Goal: Task Accomplishment & Management: Complete application form

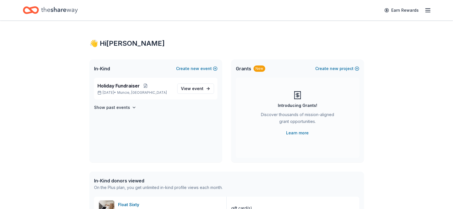
click at [158, 89] on p "Holiday Fundraiser" at bounding box center [134, 85] width 75 height 7
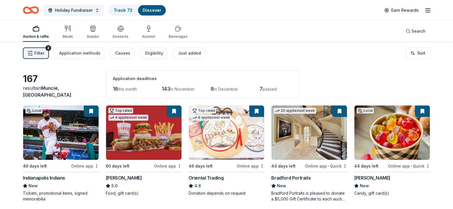
click at [39, 53] on span "Filter" at bounding box center [39, 53] width 10 height 7
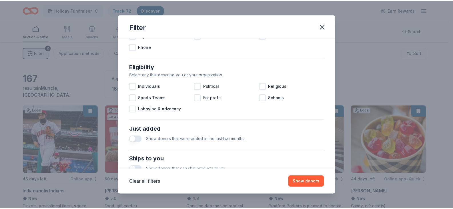
scroll to position [245, 0]
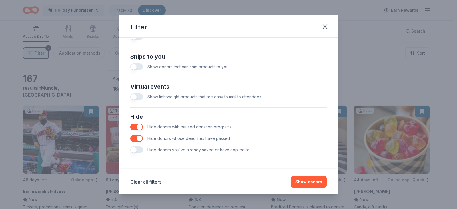
click at [135, 149] on button "button" at bounding box center [136, 149] width 13 height 7
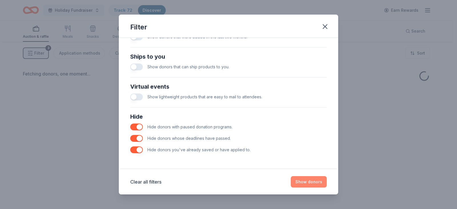
click at [303, 182] on button "Show donors" at bounding box center [309, 181] width 36 height 11
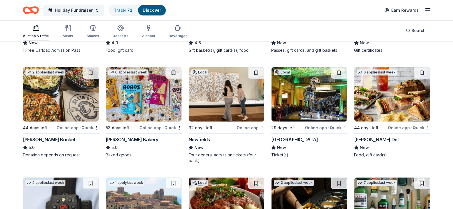
scroll to position [171, 0]
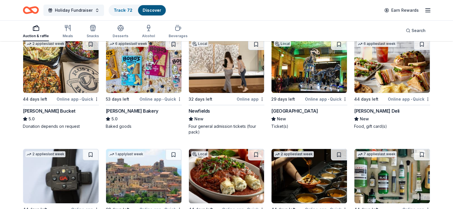
click at [216, 93] on img at bounding box center [226, 66] width 75 height 54
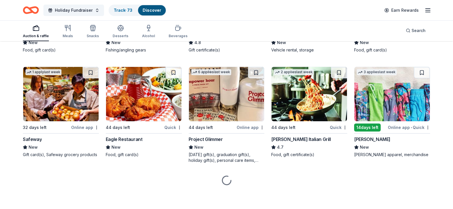
scroll to position [1029, 0]
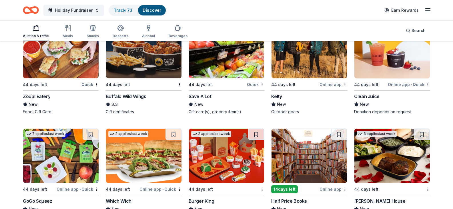
scroll to position [1372, 0]
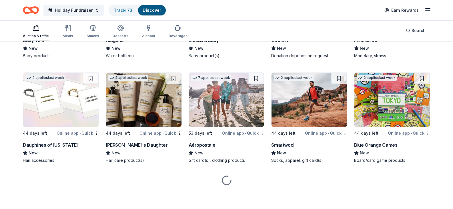
scroll to position [2338, 0]
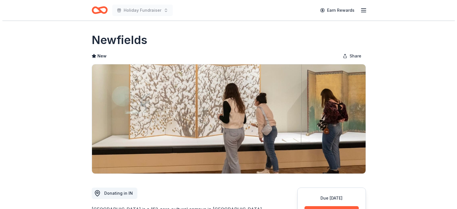
scroll to position [114, 0]
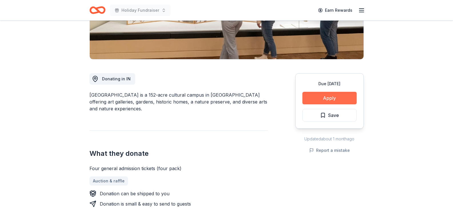
click at [330, 97] on button "Apply" at bounding box center [329, 98] width 54 height 13
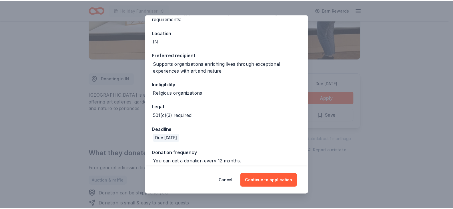
scroll to position [59, 0]
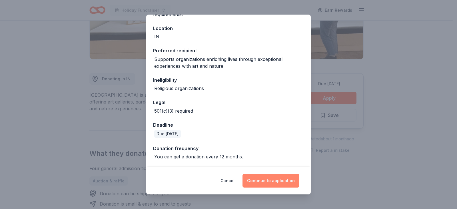
click at [272, 181] on button "Continue to application" at bounding box center [271, 181] width 57 height 14
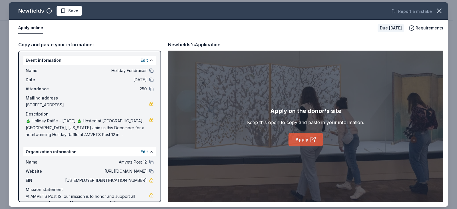
click at [309, 139] on icon at bounding box center [312, 139] width 7 height 7
click at [61, 11] on span "Save" at bounding box center [69, 10] width 18 height 7
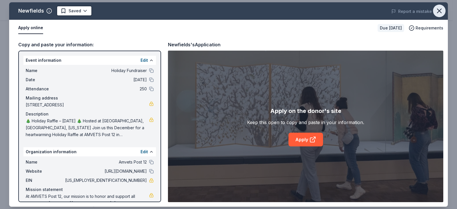
click at [440, 11] on icon "button" at bounding box center [439, 11] width 4 height 4
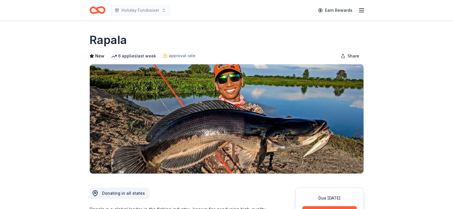
scroll to position [86, 0]
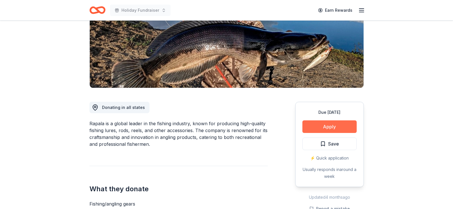
click at [330, 126] on button "Apply" at bounding box center [329, 126] width 54 height 13
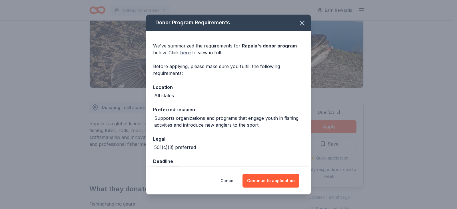
click at [186, 53] on link "here" at bounding box center [185, 52] width 11 height 7
click at [300, 22] on icon "button" at bounding box center [302, 23] width 8 height 8
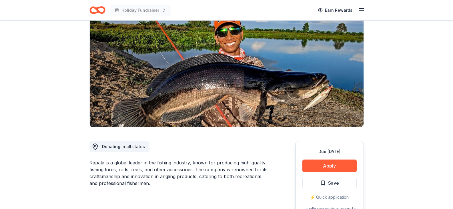
scroll to position [0, 0]
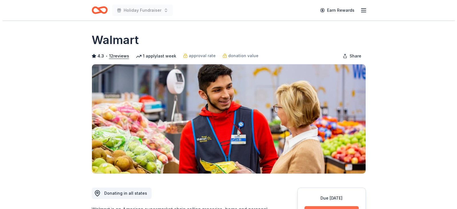
scroll to position [86, 0]
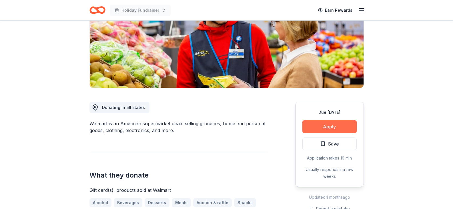
click at [334, 126] on button "Apply" at bounding box center [329, 126] width 54 height 13
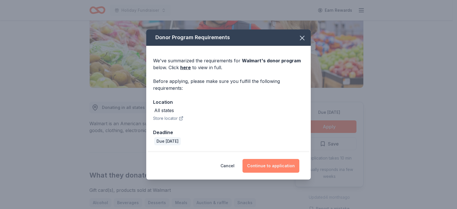
click at [270, 167] on button "Continue to application" at bounding box center [271, 166] width 57 height 14
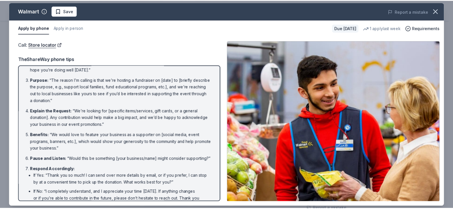
scroll to position [0, 0]
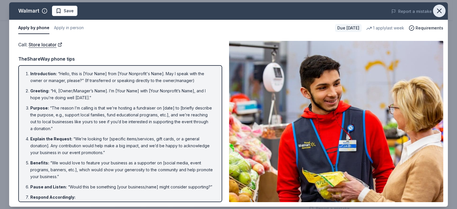
click at [439, 10] on icon "button" at bounding box center [439, 11] width 4 height 4
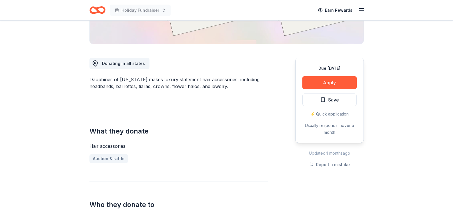
scroll to position [86, 0]
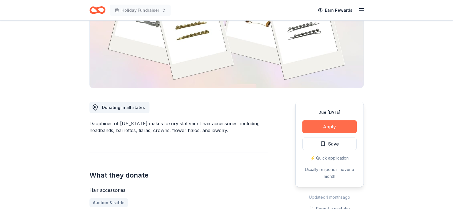
click at [331, 126] on button "Apply" at bounding box center [329, 126] width 54 height 13
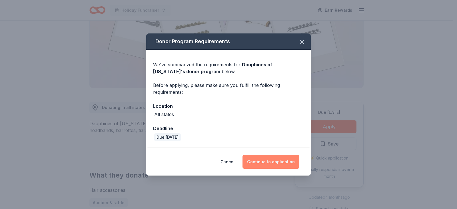
click at [276, 161] on button "Continue to application" at bounding box center [271, 162] width 57 height 14
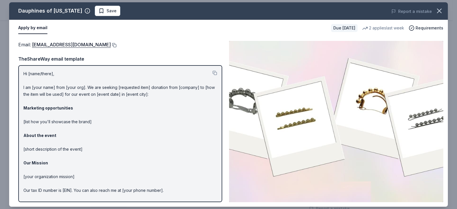
click at [117, 44] on button at bounding box center [114, 45] width 6 height 5
click at [99, 10] on span "Save" at bounding box center [108, 10] width 18 height 7
click at [439, 11] on icon "button" at bounding box center [439, 11] width 4 height 4
